Goal: Find contact information: Find contact information

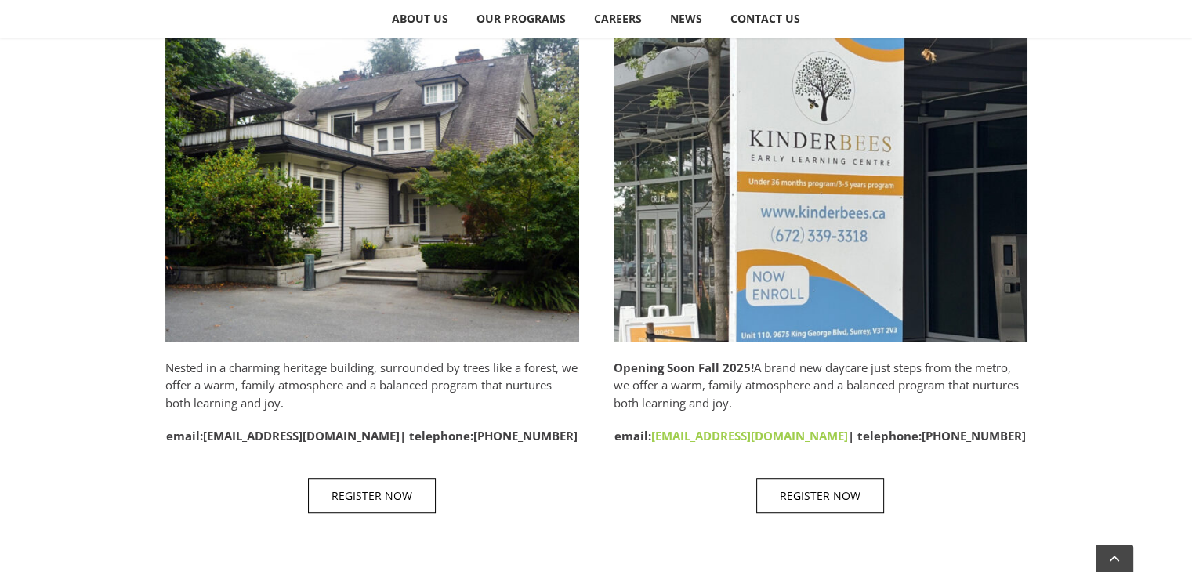
scroll to position [861, 0]
drag, startPoint x: 852, startPoint y: 434, endPoint x: 677, endPoint y: 440, distance: 175.7
click at [677, 440] on strong "email: kinderbees.surrey@gmail.com | telephone: 672-339-3318" at bounding box center [821, 435] width 412 height 16
copy link "kinderbees.surrey@gmail.com"
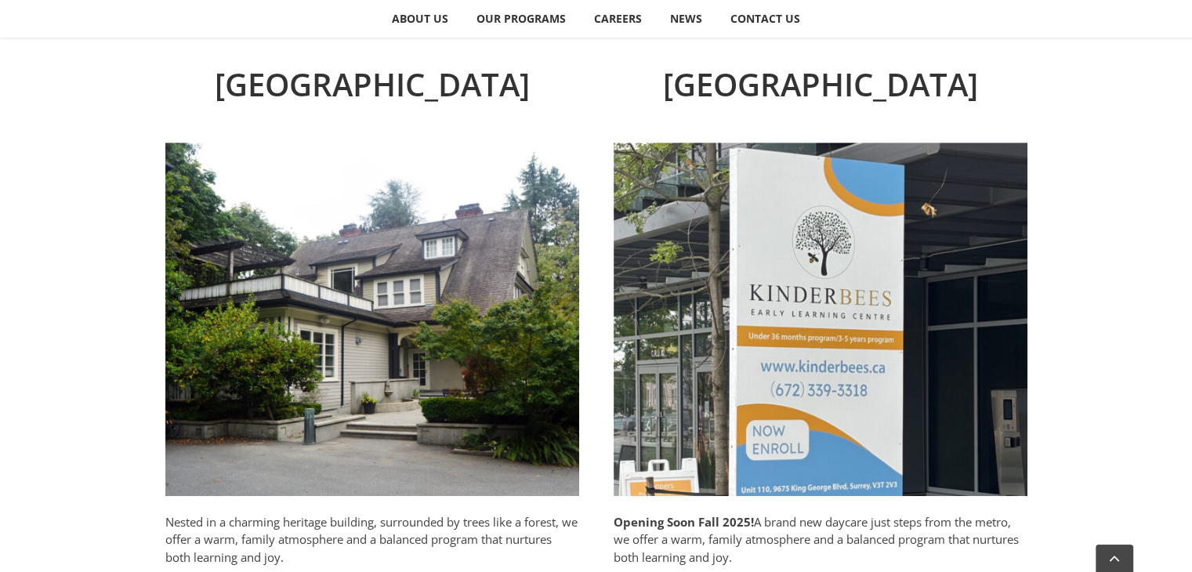
scroll to position [705, 0]
click at [898, 343] on img "Surrey" at bounding box center [821, 320] width 414 height 354
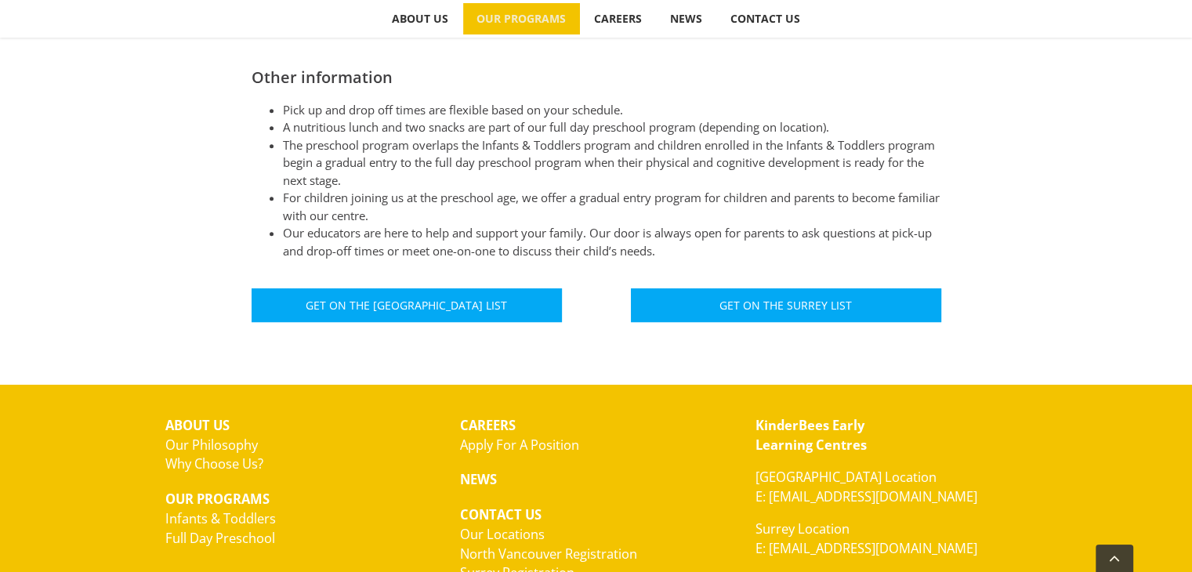
scroll to position [940, 0]
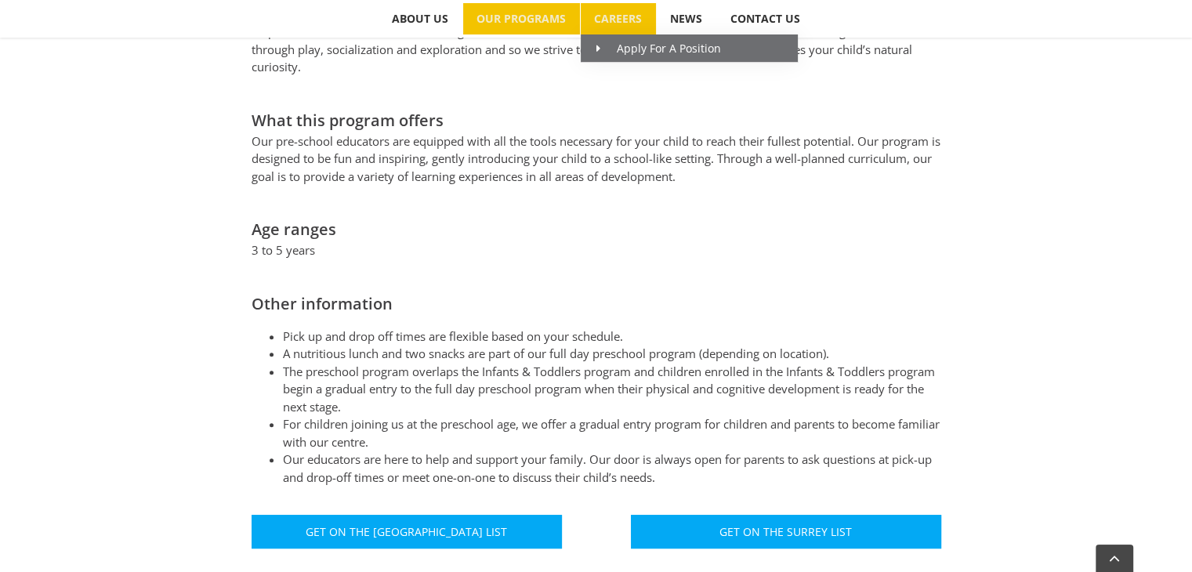
click at [625, 23] on span "CAREERS" at bounding box center [618, 18] width 48 height 11
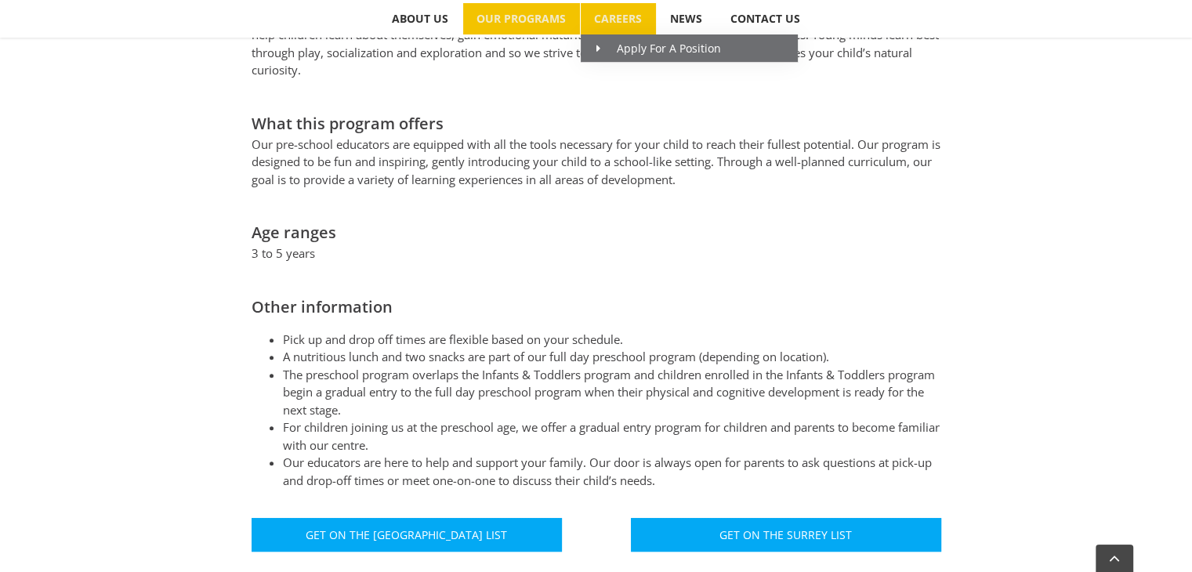
scroll to position [706, 0]
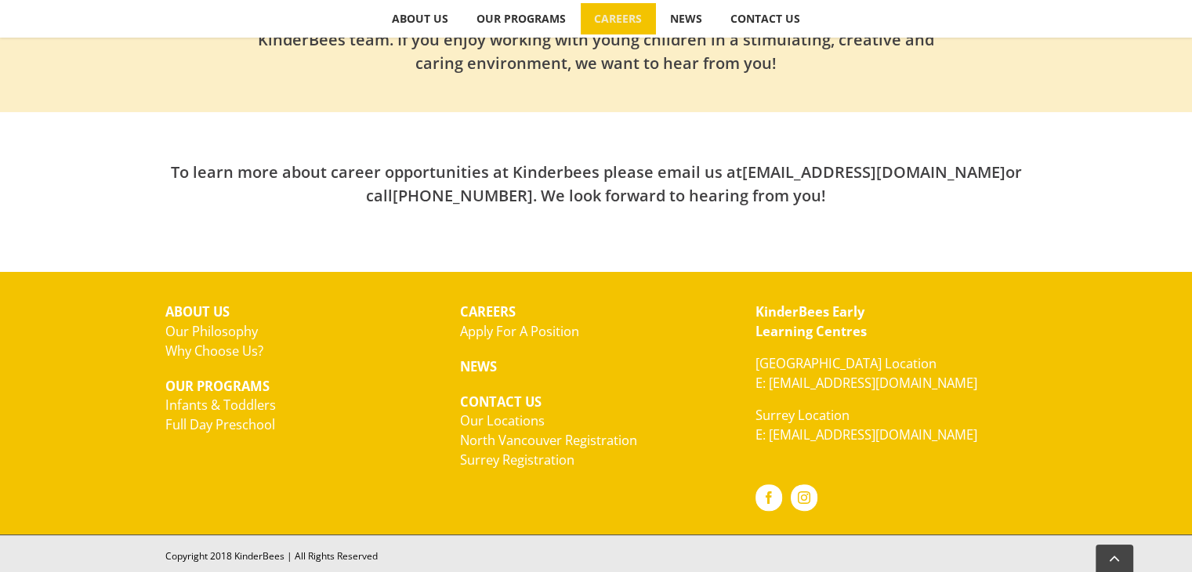
scroll to position [577, 0]
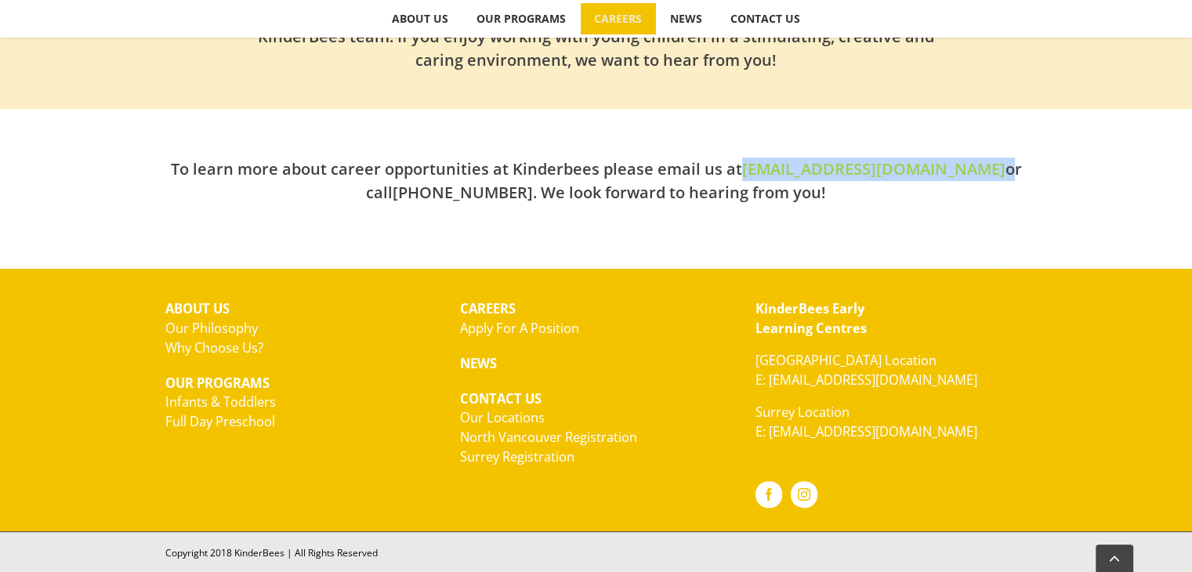
drag, startPoint x: 902, startPoint y: 167, endPoint x: 745, endPoint y: 170, distance: 157.6
click at [745, 170] on h2 "To learn more about career opportunities at Kinderbees please email us at [EMAI…" at bounding box center [596, 181] width 862 height 47
copy h2 "[EMAIL_ADDRESS][DOMAIN_NAME]"
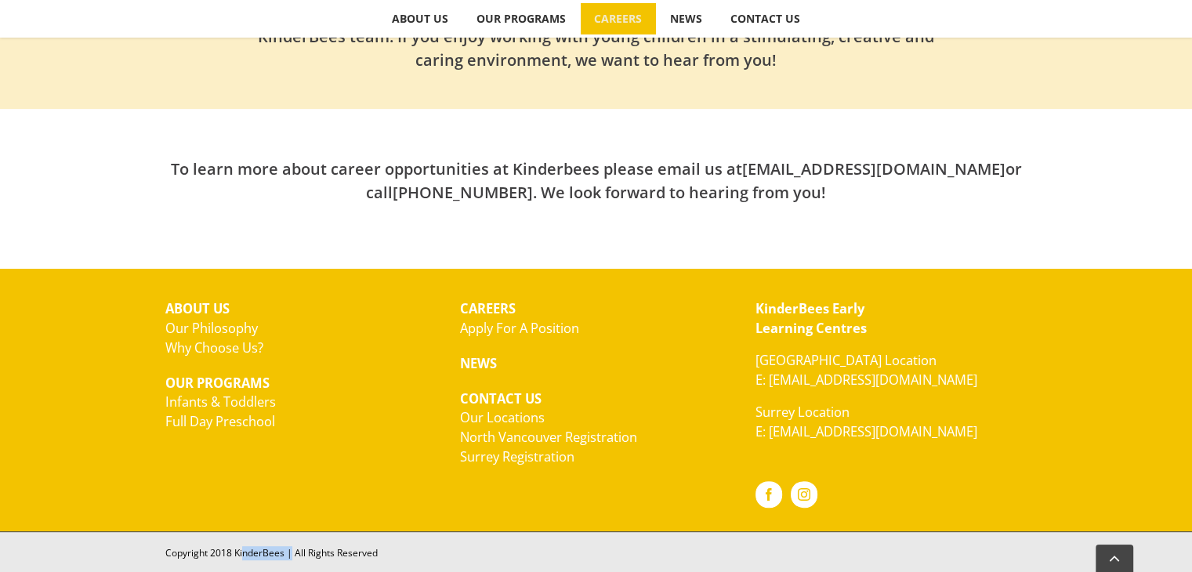
drag, startPoint x: 280, startPoint y: 552, endPoint x: 269, endPoint y: 550, distance: 11.1
click at [238, 550] on div "Copyright 2018 KinderBees | All Rights Reserved" at bounding box center [596, 553] width 862 height 14
click at [273, 550] on div "Copyright 2018 KinderBees | All Rights Reserved" at bounding box center [596, 553] width 862 height 14
drag, startPoint x: 282, startPoint y: 550, endPoint x: 234, endPoint y: 553, distance: 47.9
click at [234, 553] on div "Copyright 2018 KinderBees | All Rights Reserved" at bounding box center [596, 553] width 862 height 14
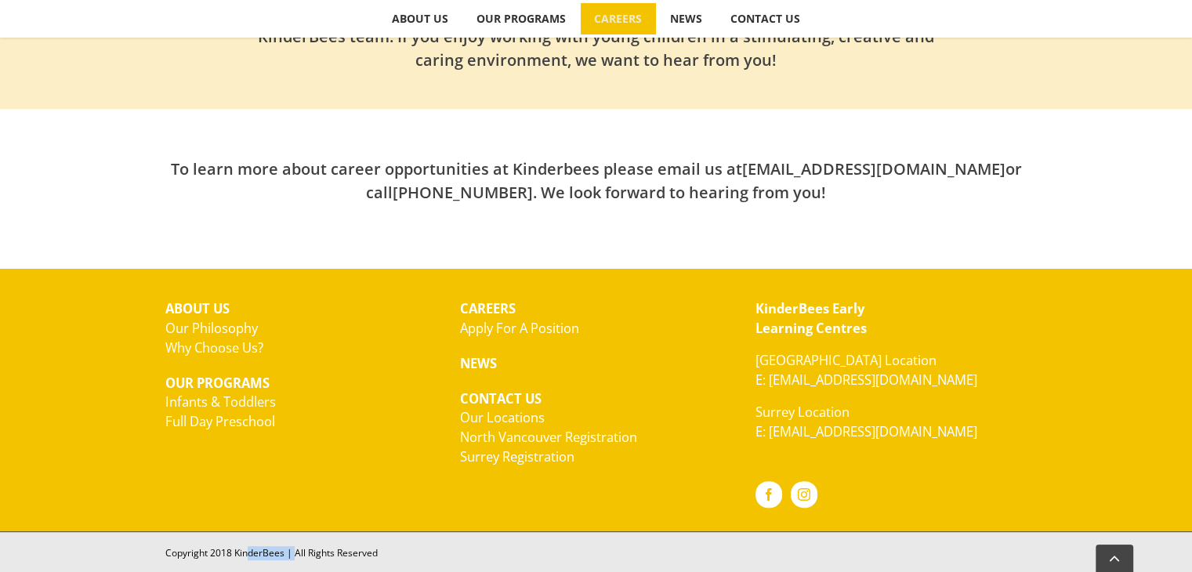
copy div "KinderBees"
